Goal: Understand process/instructions

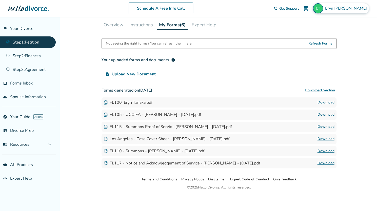
click at [351, 9] on span "[PERSON_NAME]" at bounding box center [347, 9] width 44 height 6
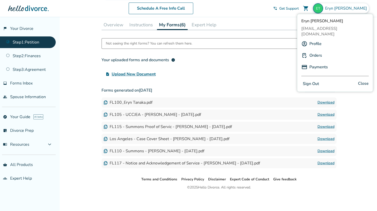
click at [316, 39] on link "Profile" at bounding box center [315, 44] width 12 height 10
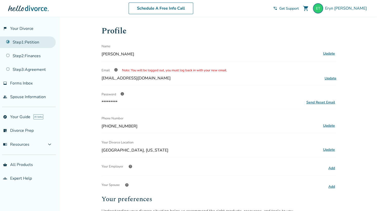
click at [36, 41] on link "Step 1 : Petition" at bounding box center [28, 42] width 56 height 12
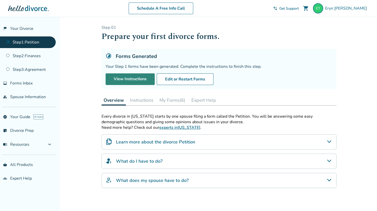
click at [114, 79] on link "View Instructions" at bounding box center [129, 79] width 49 height 12
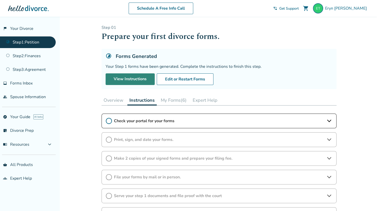
scroll to position [38, 0]
